Goal: Task Accomplishment & Management: Manage account settings

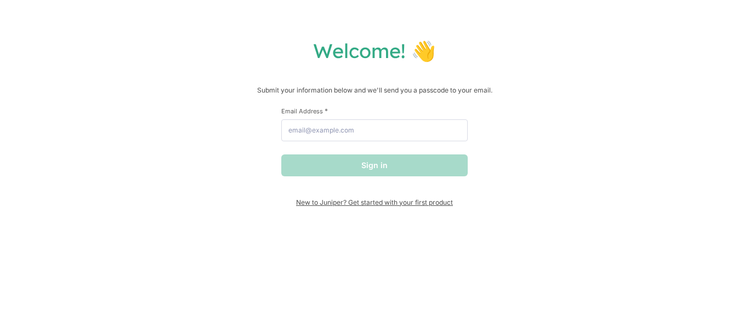
click at [313, 202] on span "New to Juniper? Get started with your first product" at bounding box center [374, 202] width 186 height 8
click at [386, 135] on input "Email Address *" at bounding box center [374, 130] width 186 height 22
type input "[EMAIL_ADDRESS][DOMAIN_NAME]"
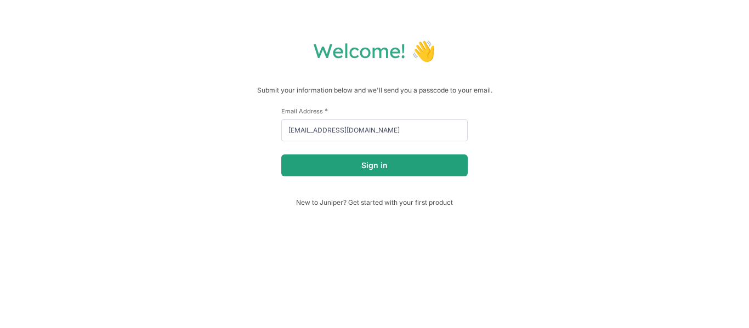
click at [348, 177] on div "First Name * Last Name * Email Address * [EMAIL_ADDRESS][DOMAIN_NAME] Sign in" at bounding box center [374, 153] width 186 height 92
drag, startPoint x: 337, startPoint y: 170, endPoint x: 394, endPoint y: 136, distance: 66.2
click at [394, 136] on form "First Name * Last Name * Email Address * [EMAIL_ADDRESS][DOMAIN_NAME] Sign in" at bounding box center [374, 142] width 186 height 70
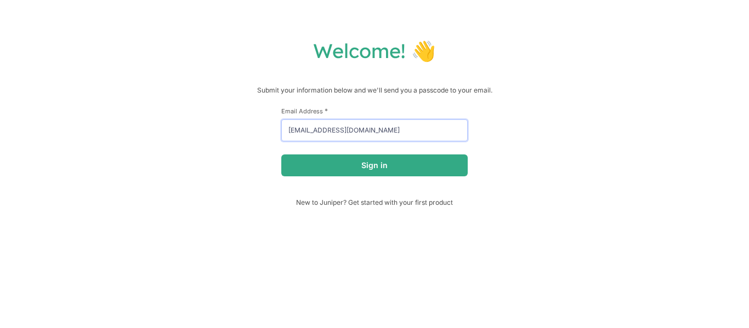
drag, startPoint x: 393, startPoint y: 136, endPoint x: 322, endPoint y: 128, distance: 71.7
click at [322, 128] on input "[EMAIL_ADDRESS][DOMAIN_NAME]" at bounding box center [374, 130] width 186 height 22
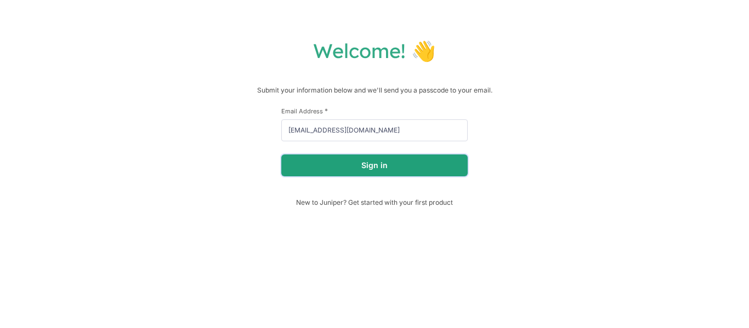
click at [321, 158] on button "Sign in" at bounding box center [374, 166] width 186 height 22
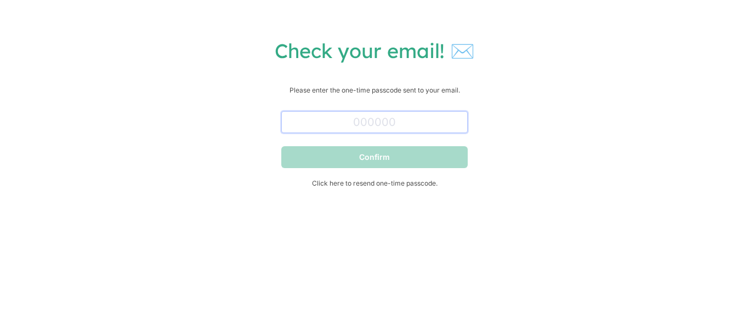
click at [388, 127] on input "text" at bounding box center [374, 122] width 186 height 22
click at [387, 183] on span "Click here to resend one-time passcode." at bounding box center [374, 183] width 186 height 8
click at [409, 115] on input "text" at bounding box center [374, 122] width 186 height 22
click at [409, 56] on h1 "Check your email! ✉️" at bounding box center [374, 50] width 727 height 25
click at [392, 128] on input "text" at bounding box center [374, 122] width 186 height 22
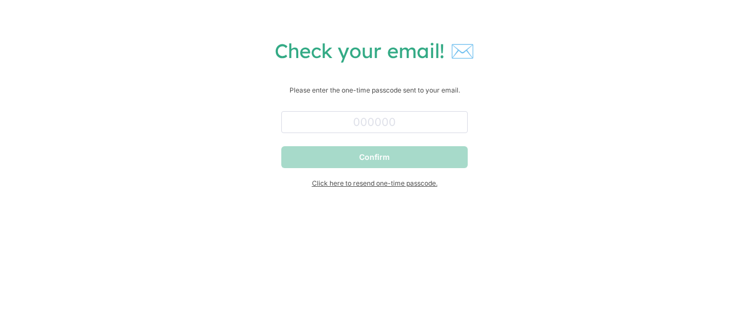
click at [392, 187] on span "Click here to resend one-time passcode." at bounding box center [374, 183] width 186 height 8
click at [357, 129] on input "text" at bounding box center [374, 122] width 186 height 22
paste input "004927"
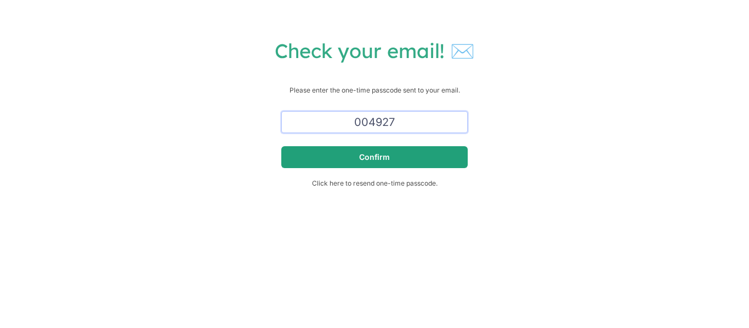
type input "004927"
click at [356, 156] on button "Confirm" at bounding box center [374, 157] width 186 height 22
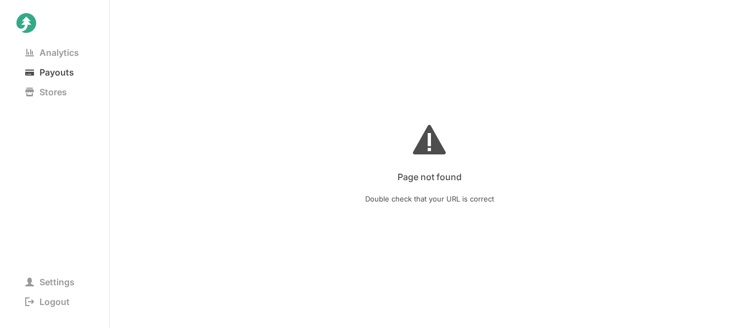
click at [78, 65] on span "Payouts" at bounding box center [49, 72] width 66 height 15
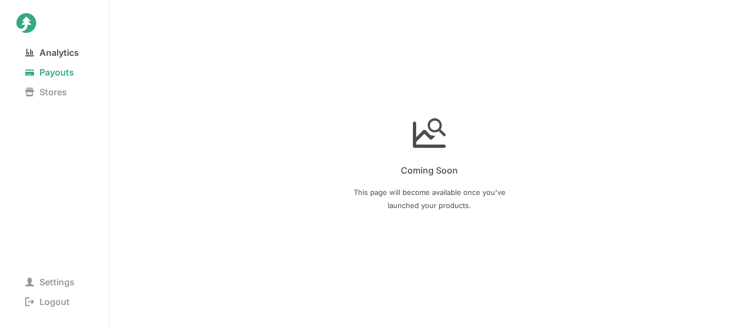
click at [67, 59] on span "Analytics" at bounding box center [51, 52] width 71 height 15
click at [67, 98] on span "Stores" at bounding box center [45, 91] width 59 height 15
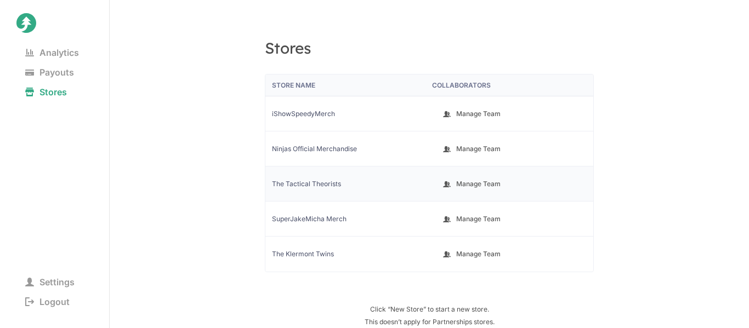
click at [399, 177] on div "The Tactical Theorists" at bounding box center [347, 184] width 164 height 35
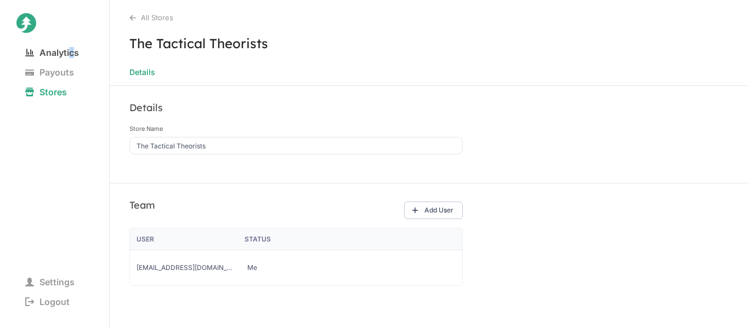
click at [72, 53] on span "Analytics" at bounding box center [51, 52] width 71 height 15
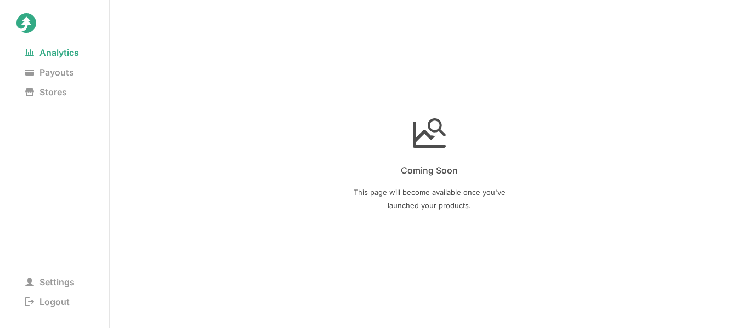
click at [440, 150] on div "Coming Soon This page will become available once you've launched your products." at bounding box center [429, 164] width 639 height 328
click at [54, 280] on span "Settings" at bounding box center [49, 282] width 67 height 15
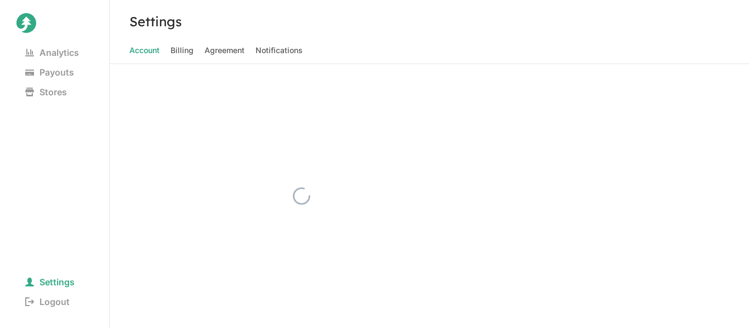
select select "creator"
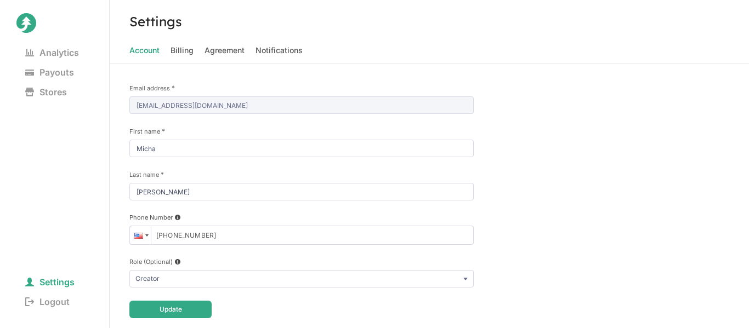
scroll to position [10, 0]
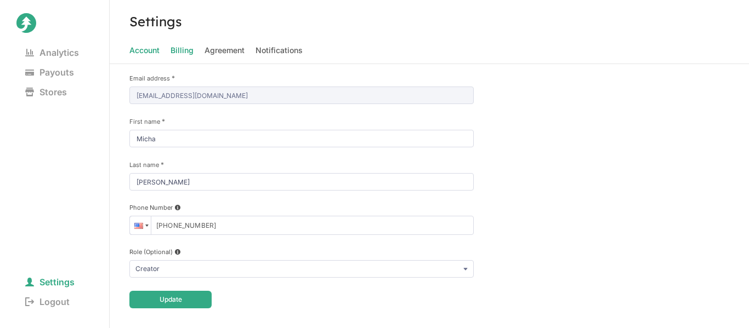
click at [177, 54] on span "Billing" at bounding box center [181, 50] width 23 height 15
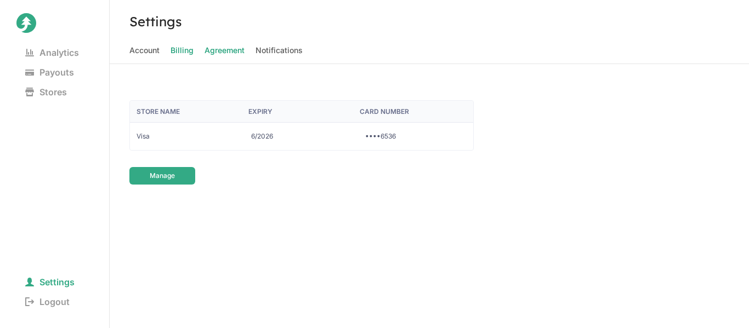
click at [215, 51] on span "Agreement" at bounding box center [224, 50] width 40 height 15
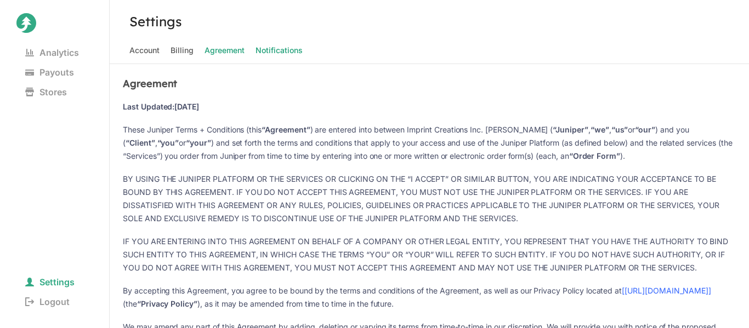
click at [266, 48] on span "Notifications" at bounding box center [278, 50] width 47 height 15
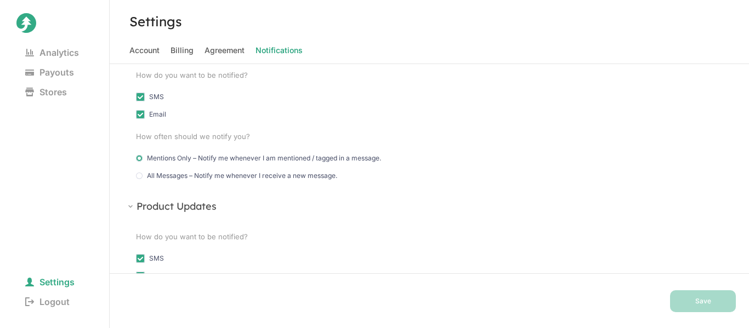
scroll to position [191, 0]
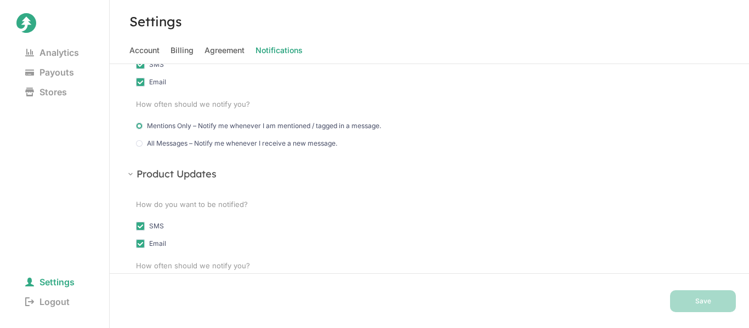
click at [313, 147] on span "All Messages – Notify me whenever I receive a new message." at bounding box center [242, 143] width 190 height 9
click at [139, 141] on input "All Messages – Notify me whenever I receive a new message." at bounding box center [139, 141] width 1 height 1
radio input "true"
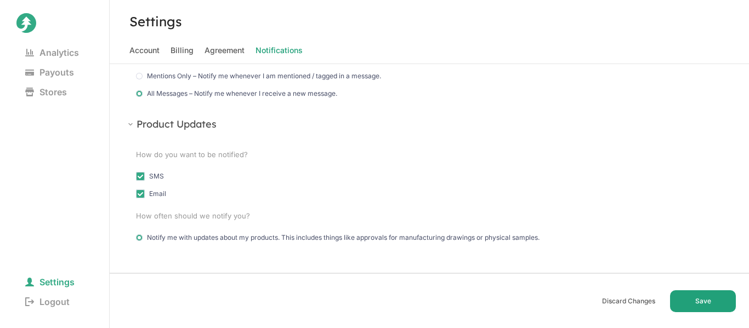
click at [702, 311] on div "Discard Changes Save" at bounding box center [429, 301] width 639 height 55
click at [696, 302] on button "Save" at bounding box center [703, 302] width 66 height 22
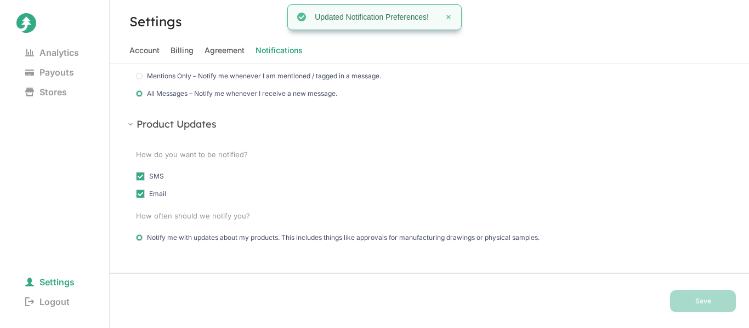
scroll to position [0, 0]
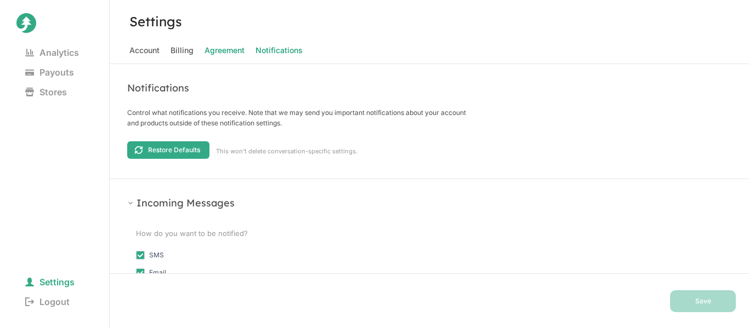
click at [221, 52] on span "Agreement" at bounding box center [224, 50] width 40 height 15
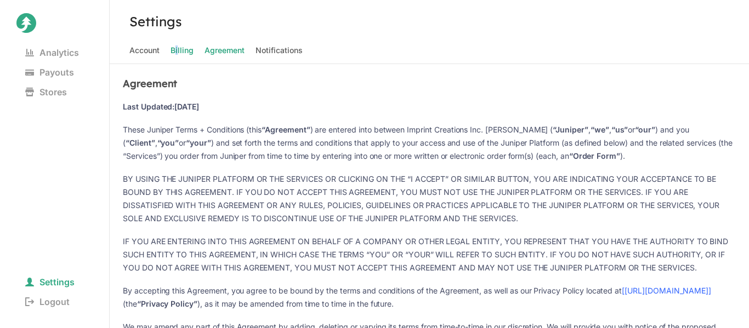
click at [177, 45] on span "Billing" at bounding box center [181, 50] width 23 height 15
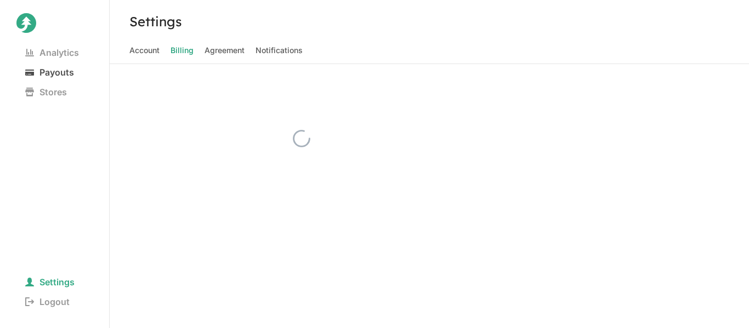
click at [49, 73] on span "Payouts" at bounding box center [49, 72] width 66 height 15
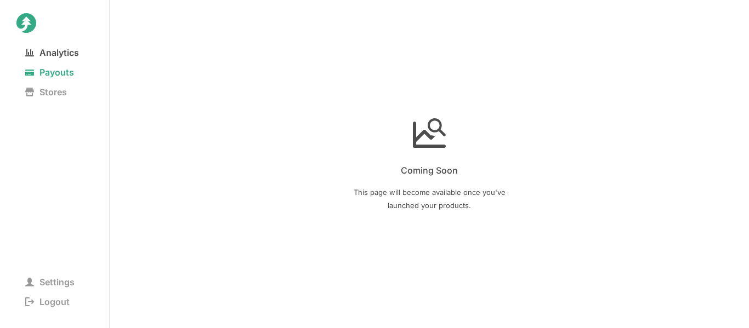
click at [43, 59] on nav "Analytics Payouts Stores" at bounding box center [54, 110] width 76 height 135
click at [42, 55] on span "Analytics" at bounding box center [51, 52] width 71 height 15
click at [45, 99] on span "Stores" at bounding box center [45, 91] width 59 height 15
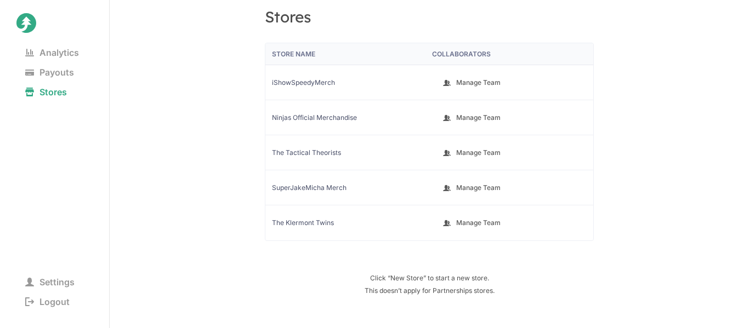
scroll to position [36, 0]
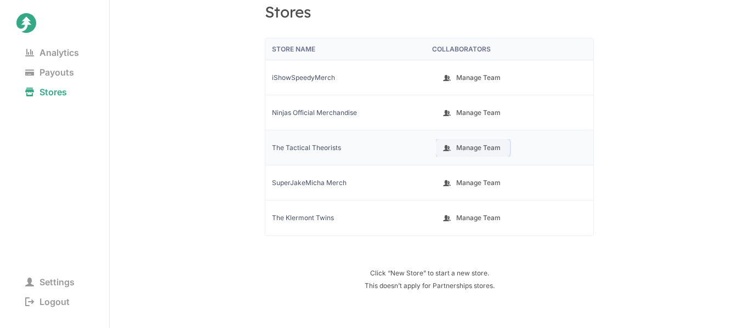
click at [466, 150] on button "Manage Team" at bounding box center [473, 148] width 74 height 18
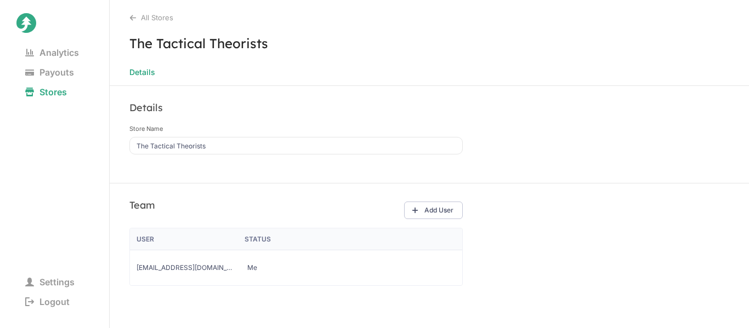
scroll to position [8, 0]
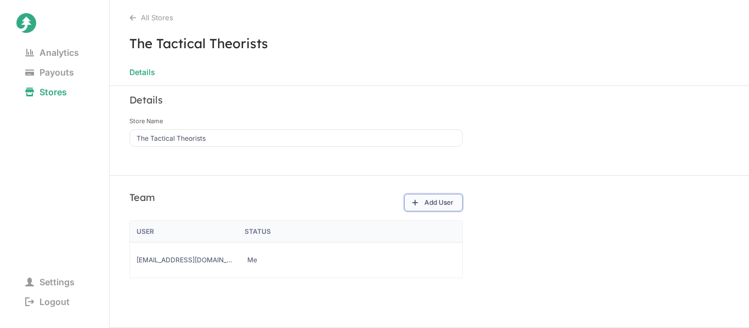
click at [437, 202] on button "Add User" at bounding box center [433, 203] width 59 height 18
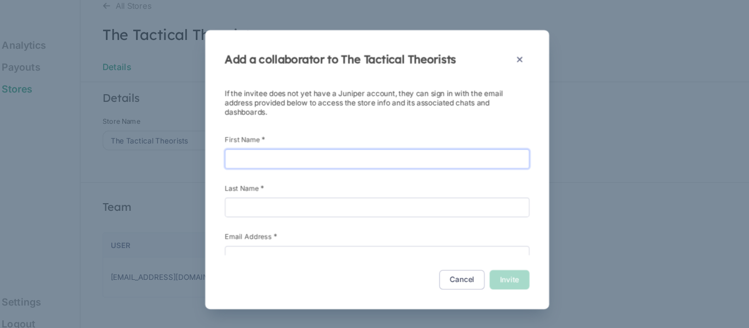
click at [311, 159] on input "First Name *" at bounding box center [374, 155] width 272 height 18
type input "Yung"
type input "[PERSON_NAME]"
type input "[EMAIL_ADDRESS][DOMAIN_NAME]"
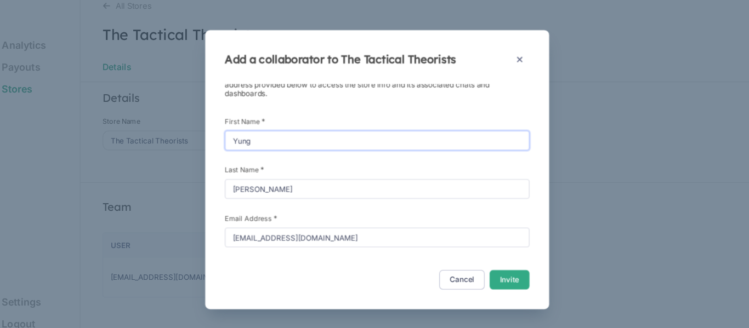
scroll to position [27, 0]
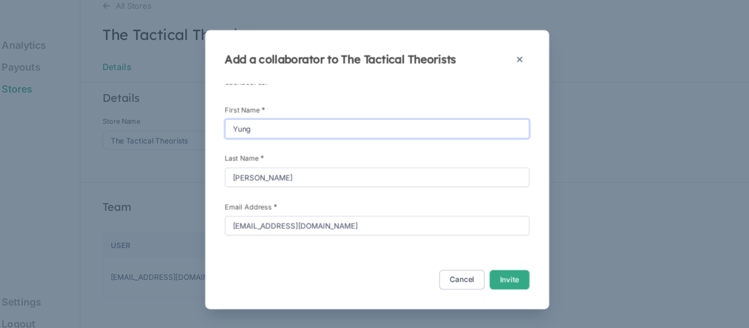
click at [254, 132] on input "Yung" at bounding box center [374, 128] width 272 height 18
type input "King"
click at [498, 269] on button "Invite" at bounding box center [493, 263] width 36 height 18
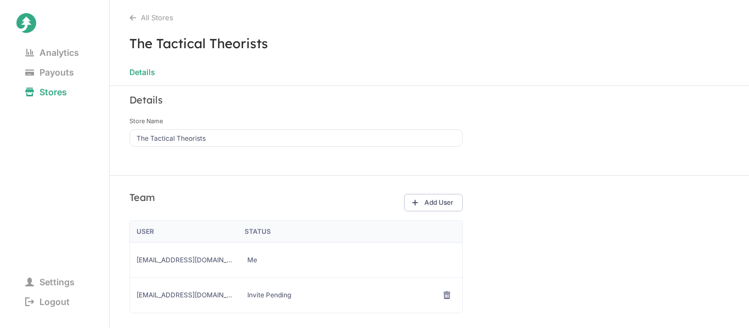
click at [358, 303] on span at bounding box center [407, 296] width 98 height 18
click at [204, 282] on div "[EMAIL_ADDRESS][DOMAIN_NAME]" at bounding box center [185, 295] width 111 height 35
click at [180, 299] on span "[EMAIL_ADDRESS][DOMAIN_NAME]" at bounding box center [185, 295] width 98 height 9
click at [70, 61] on nav "Analytics Payouts Stores" at bounding box center [54, 110] width 76 height 135
click at [66, 57] on span "Analytics" at bounding box center [51, 52] width 71 height 15
